Goal: Task Accomplishment & Management: Manage account settings

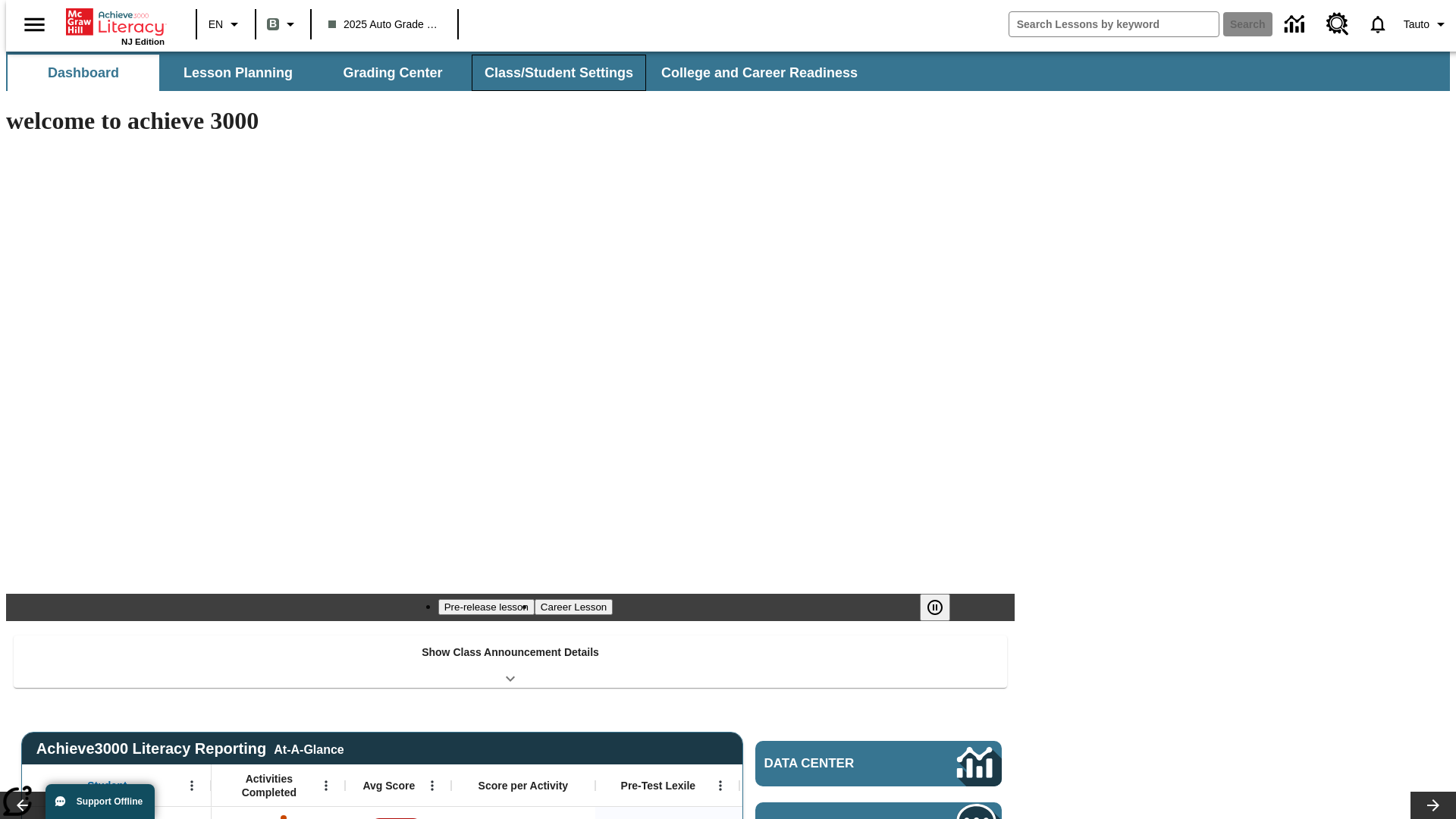
click at [551, 72] on button "Class/Student Settings" at bounding box center [559, 73] width 175 height 37
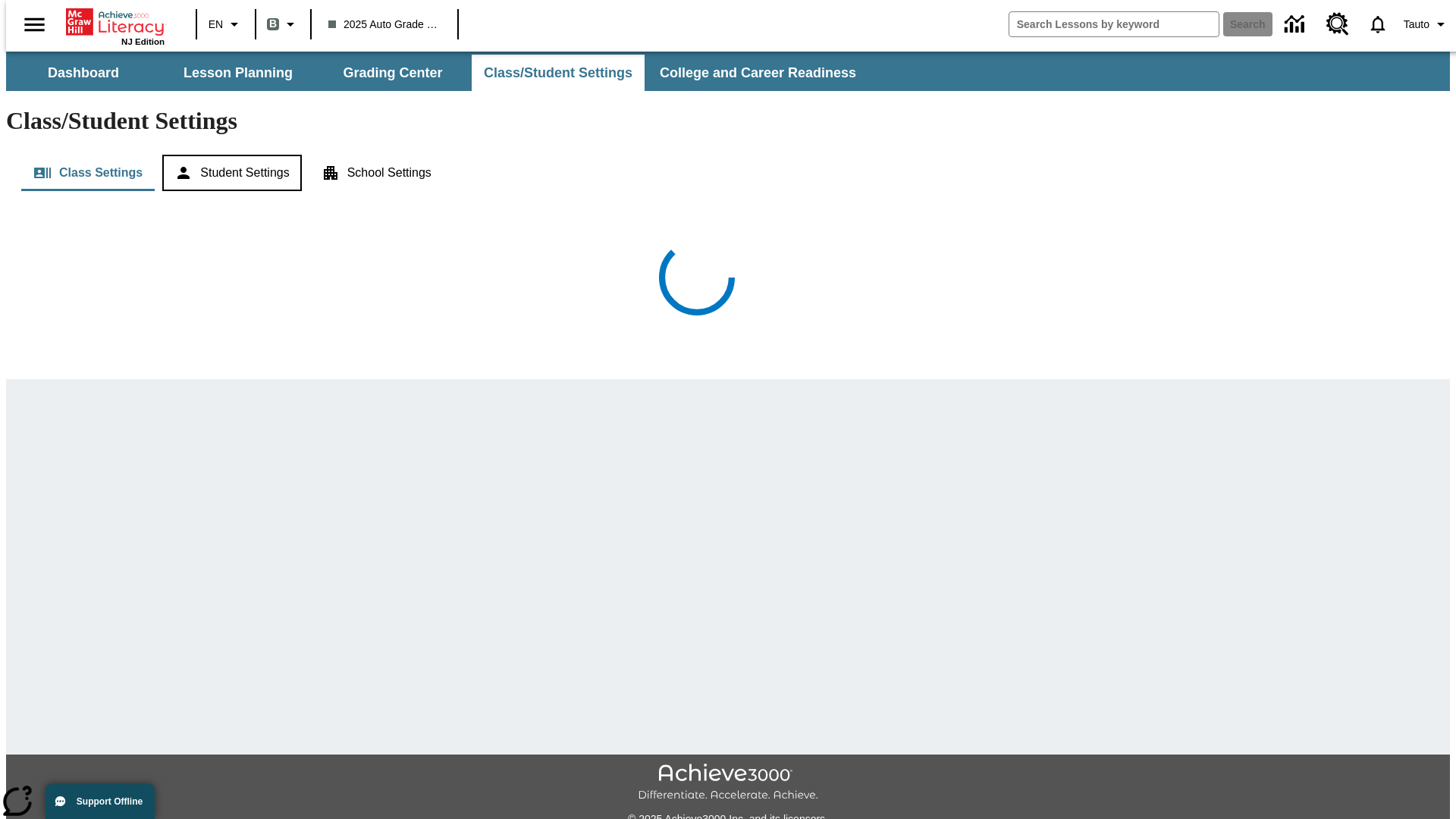
click at [228, 155] on button "Student Settings" at bounding box center [232, 173] width 139 height 37
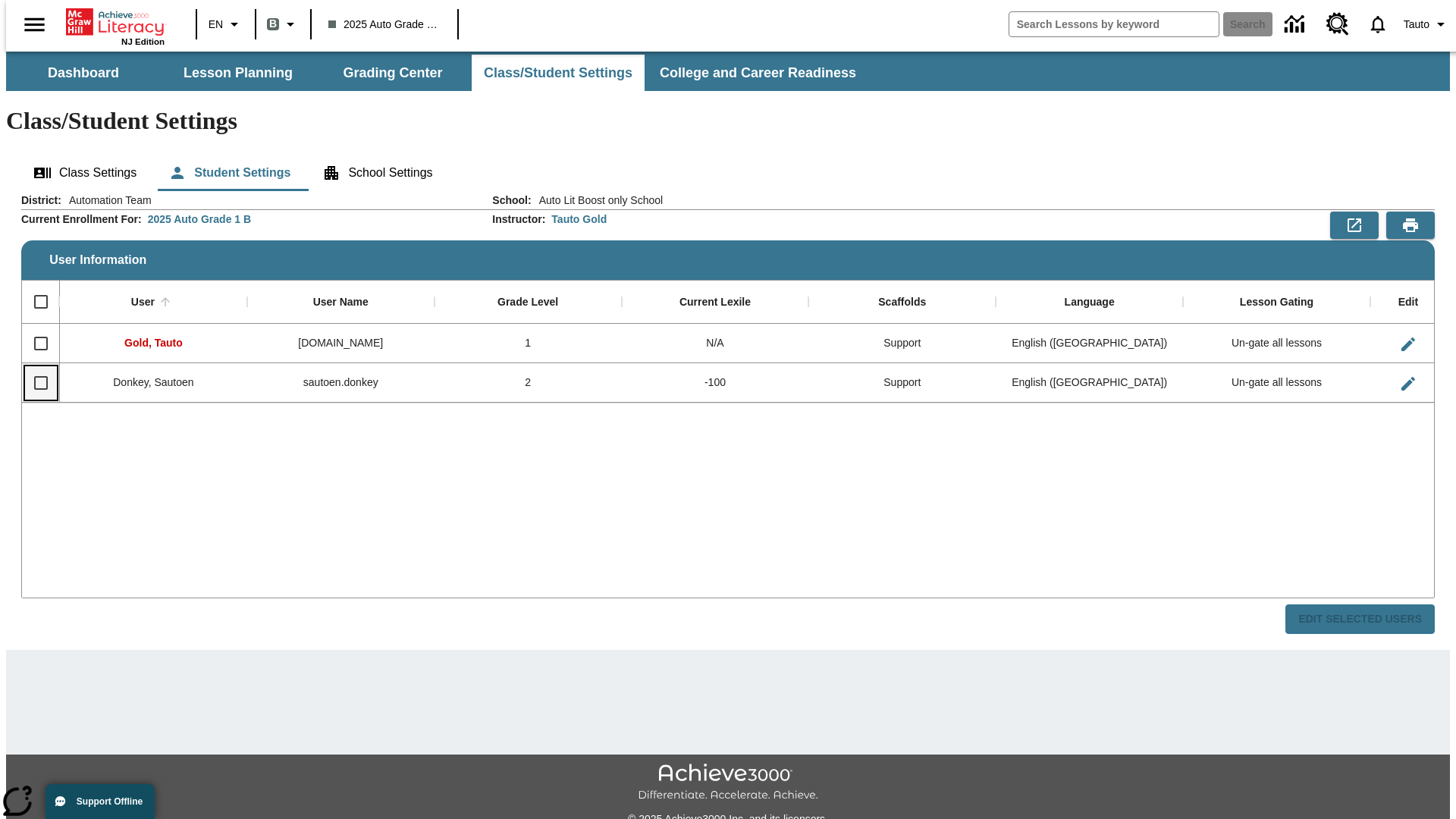
click at [34, 367] on input "Select row" at bounding box center [41, 383] width 32 height 32
checkbox input "true"
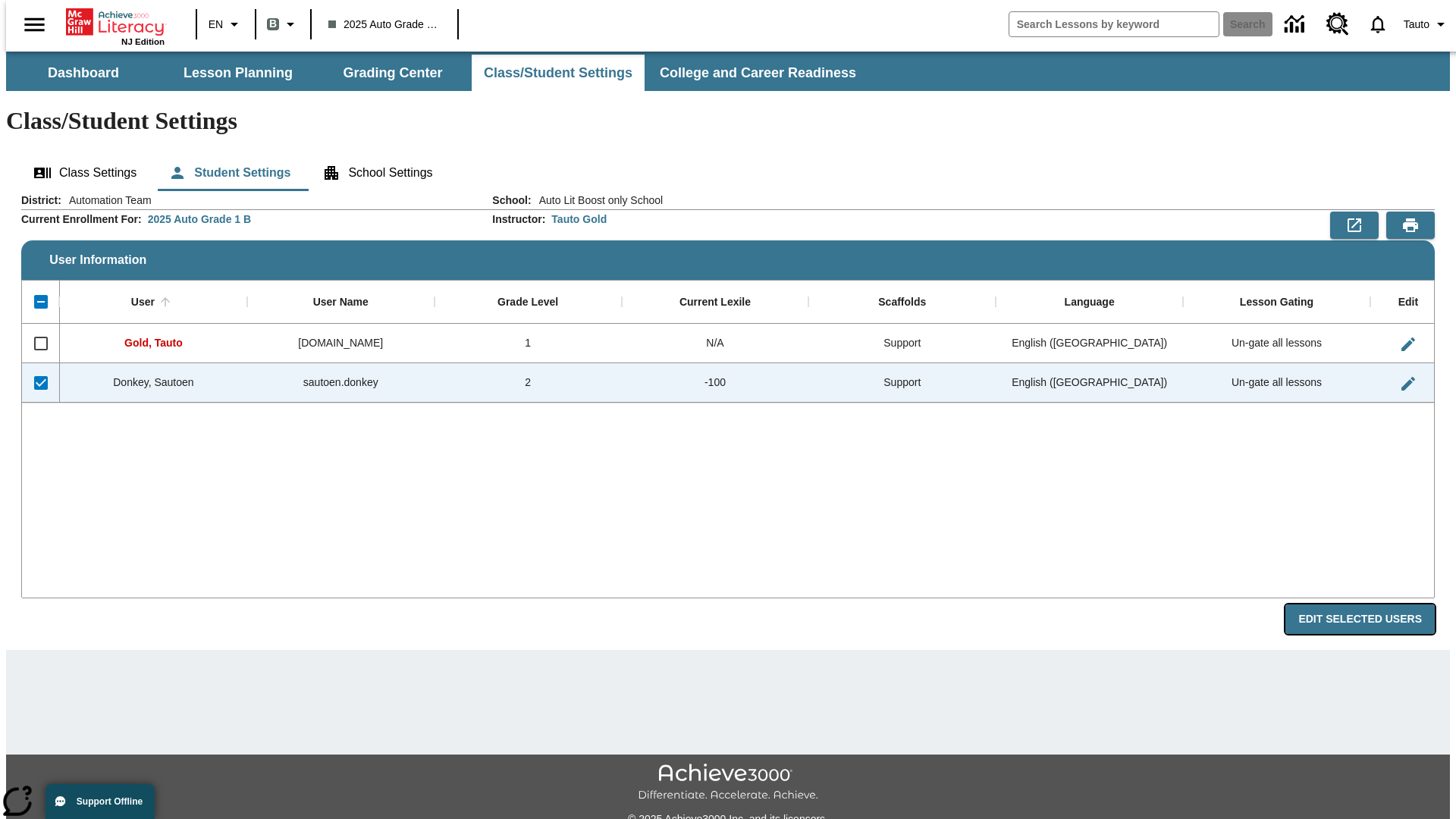
click at [1372, 604] on button "Edit Selected Users" at bounding box center [1360, 618] width 149 height 29
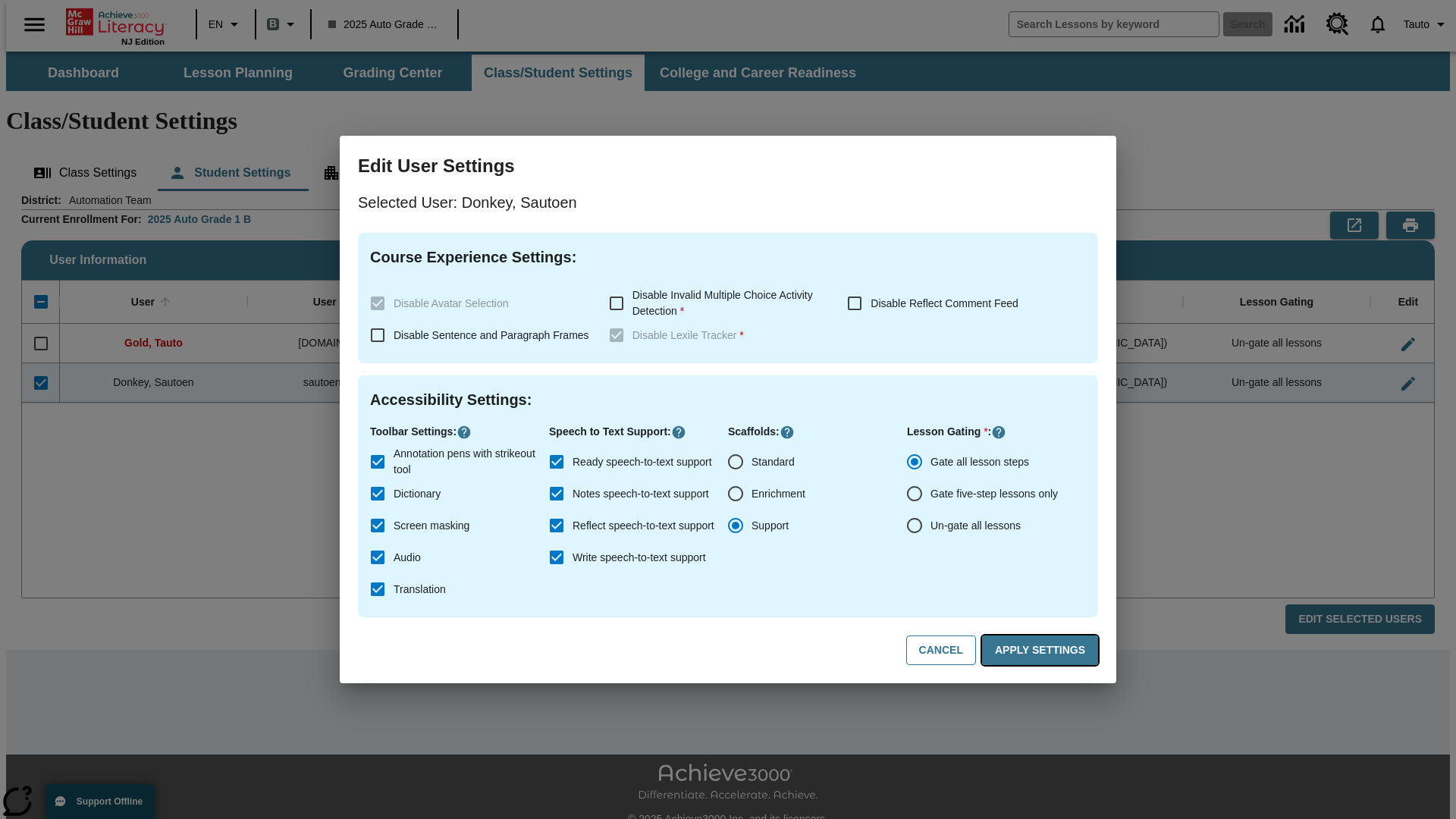
click at [1042, 650] on button "Apply Settings" at bounding box center [1040, 649] width 116 height 29
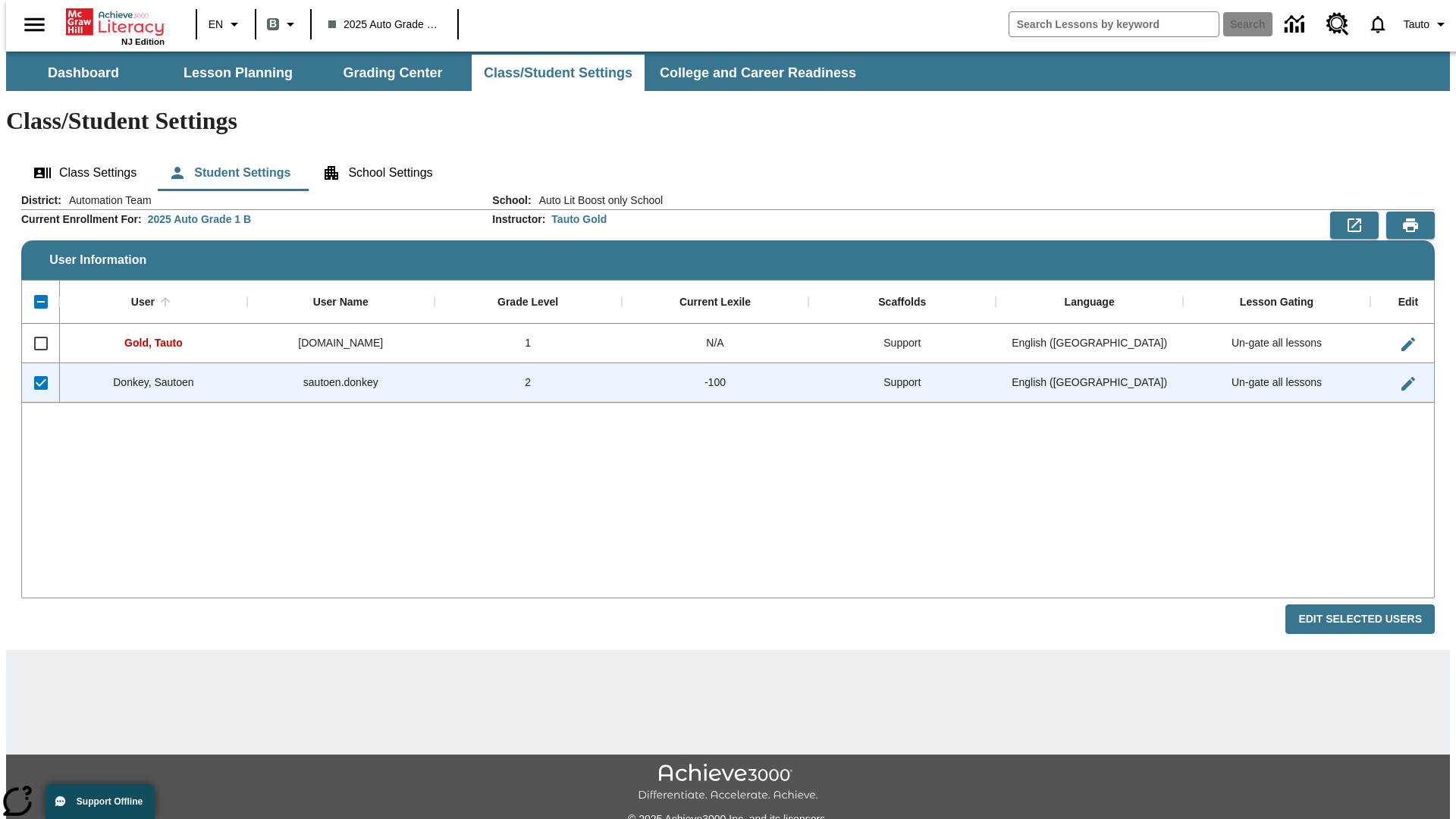
checkbox input "false"
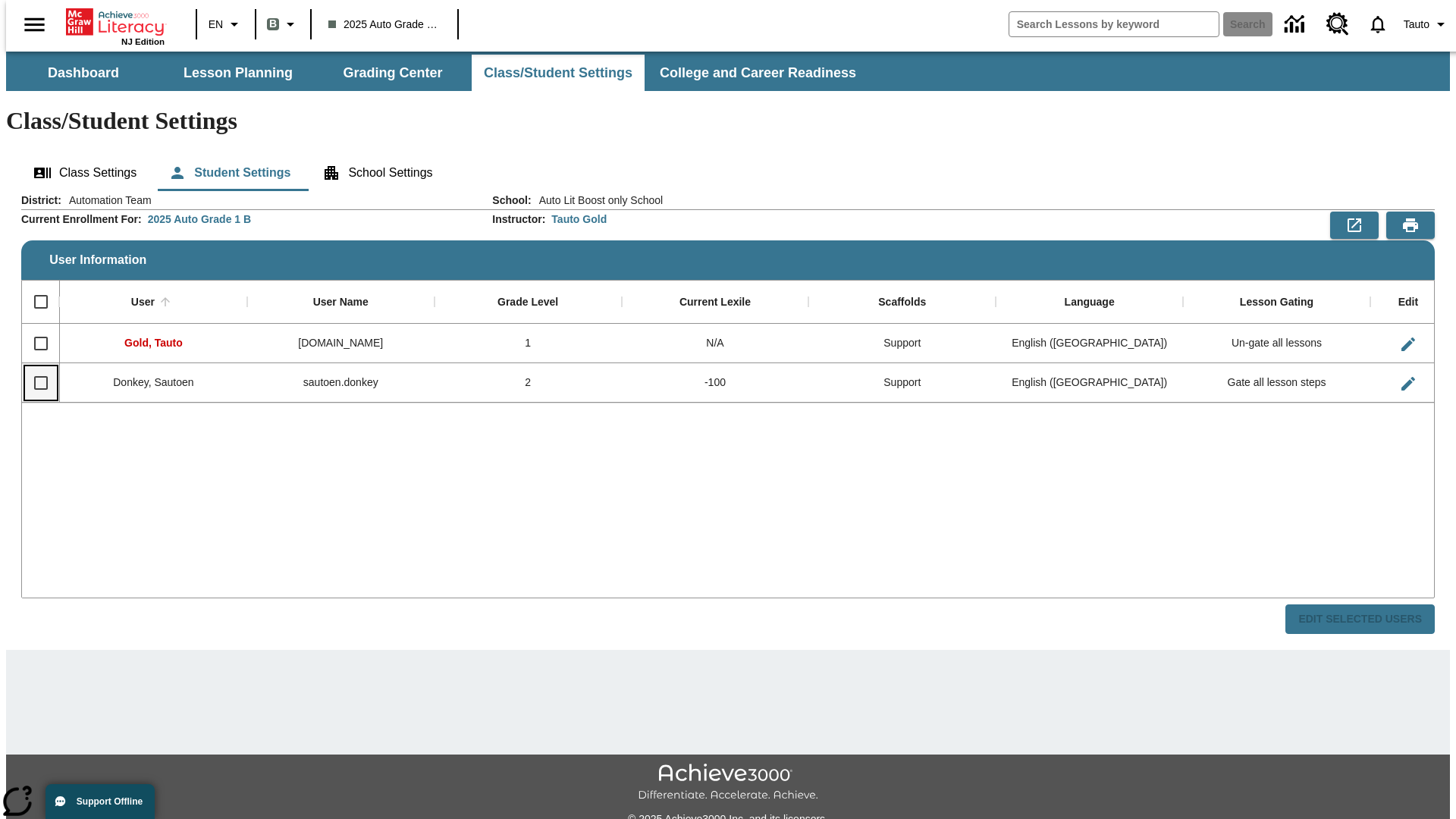
click at [34, 367] on input "Select row" at bounding box center [41, 383] width 32 height 32
checkbox input "true"
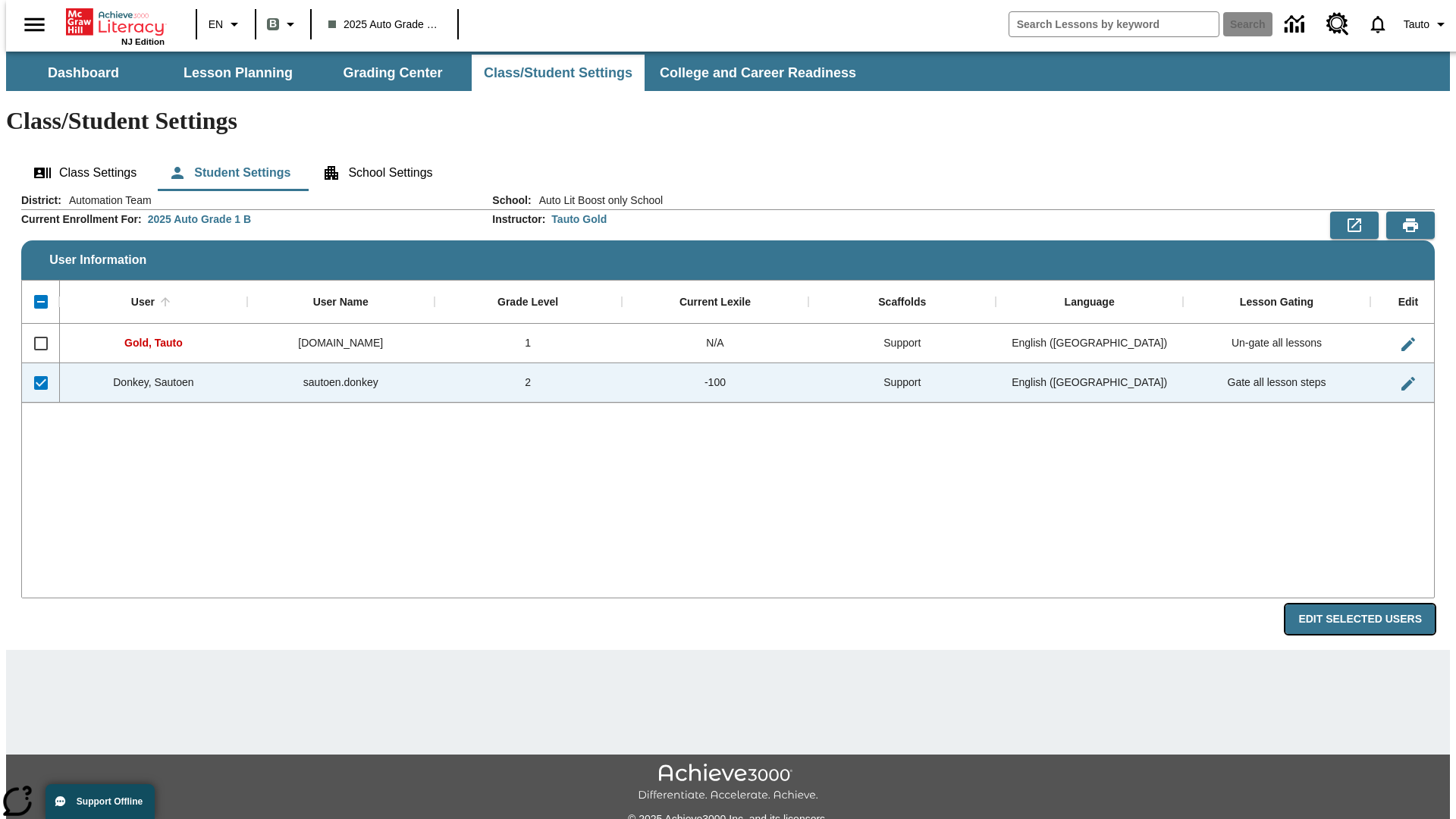
click at [1372, 604] on button "Edit Selected Users" at bounding box center [1360, 618] width 149 height 29
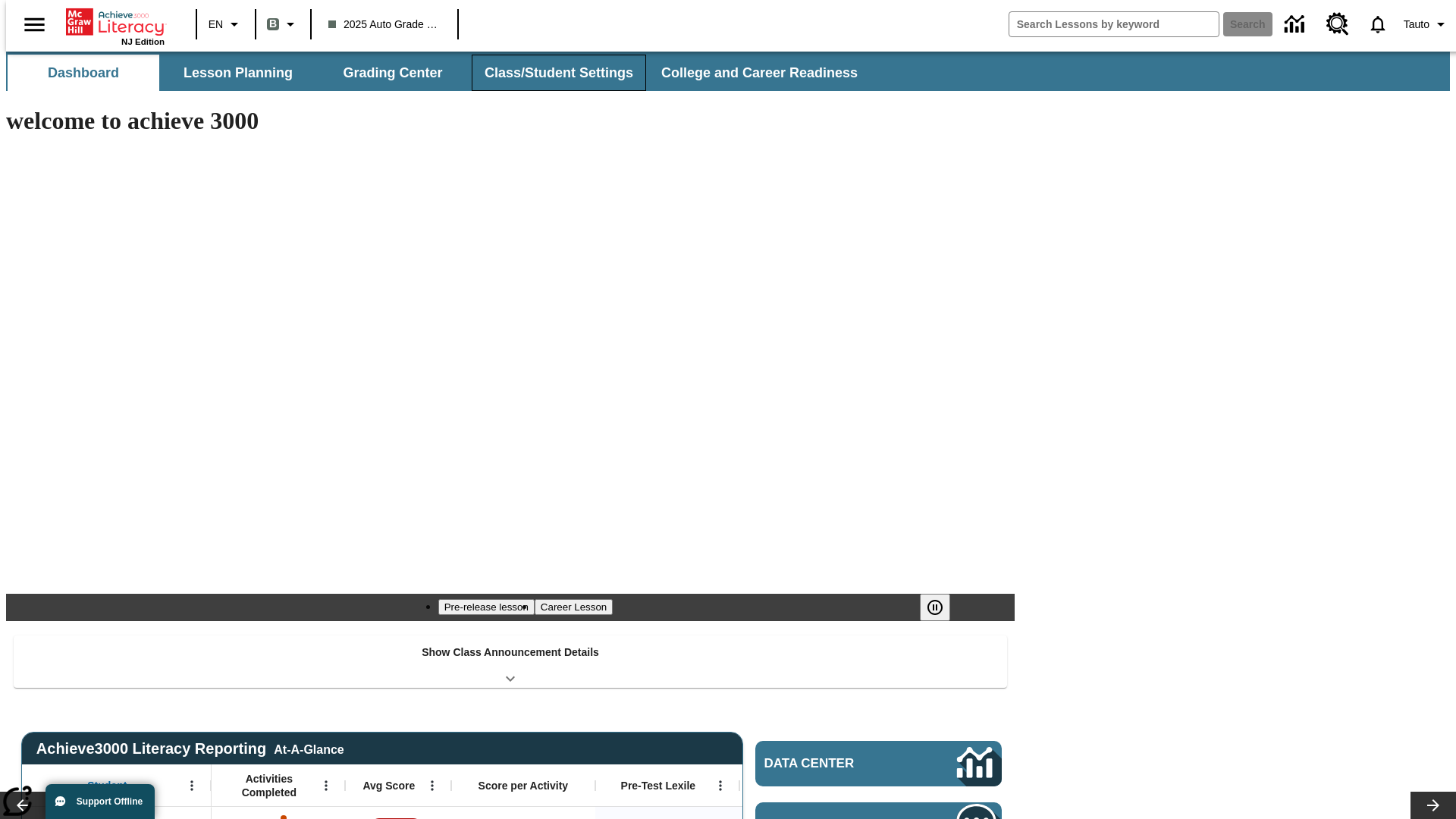
click at [551, 72] on button "Class/Student Settings" at bounding box center [559, 73] width 175 height 37
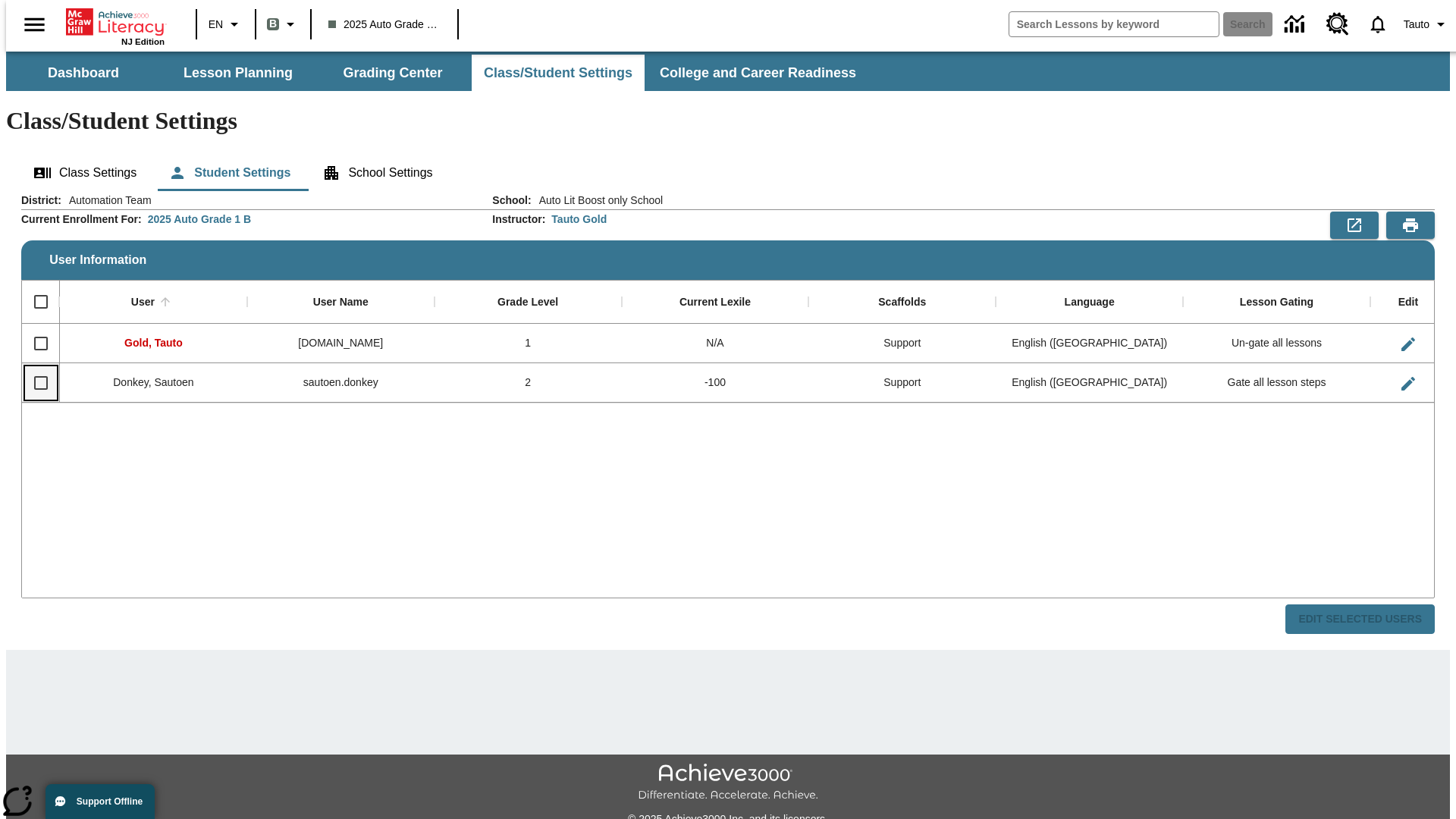
click at [34, 367] on input "Select row" at bounding box center [41, 383] width 32 height 32
checkbox input "true"
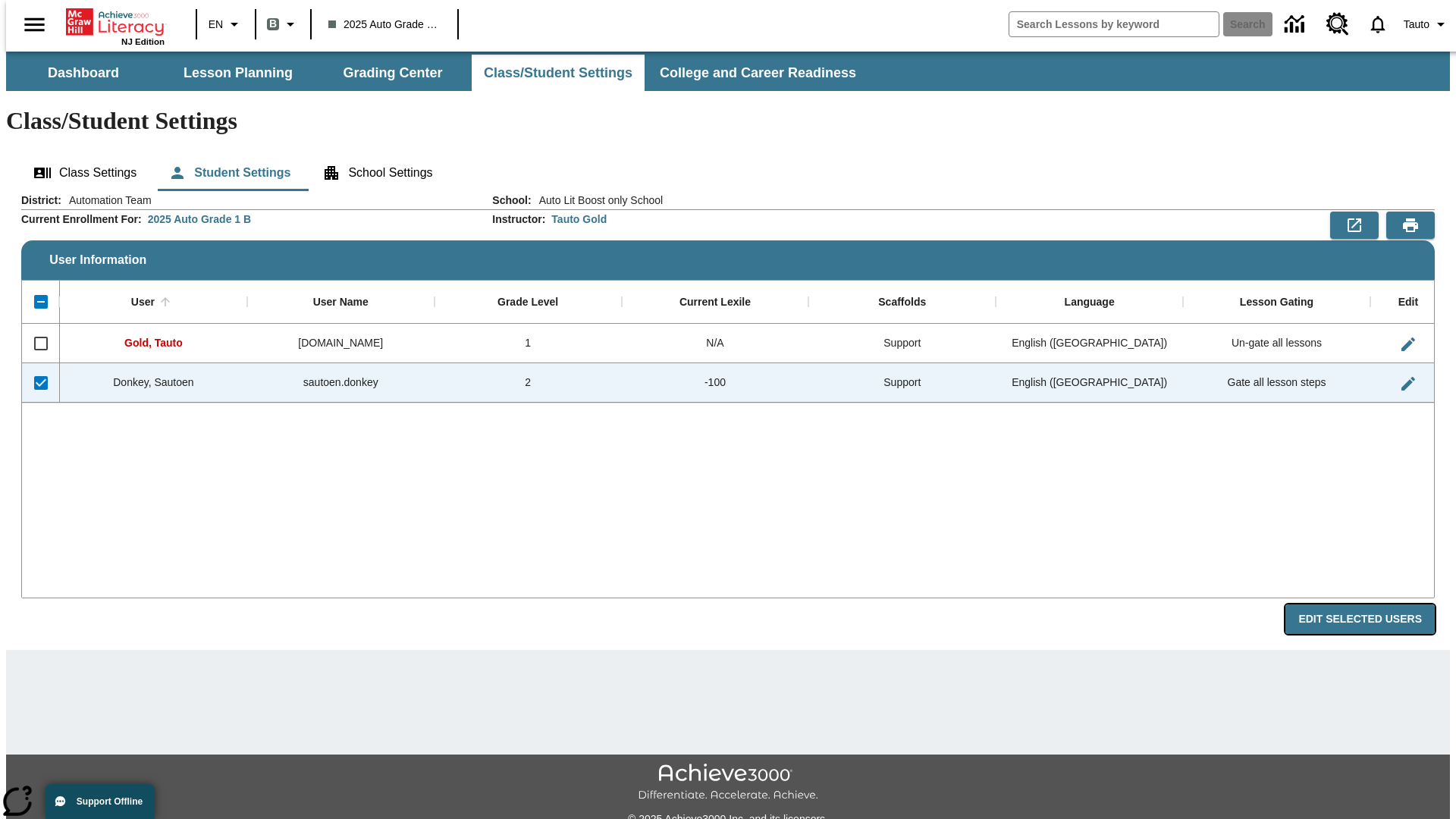
click at [1372, 604] on button "Edit Selected Users" at bounding box center [1360, 618] width 149 height 29
